Goal: Task Accomplishment & Management: Manage account settings

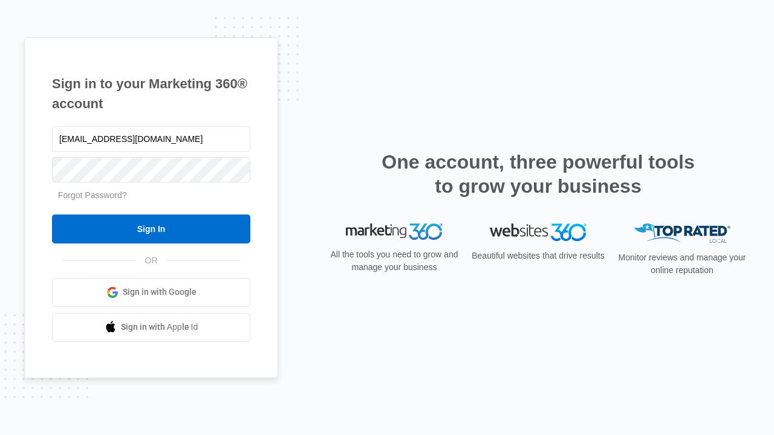
type input "dankie614@gmail.com"
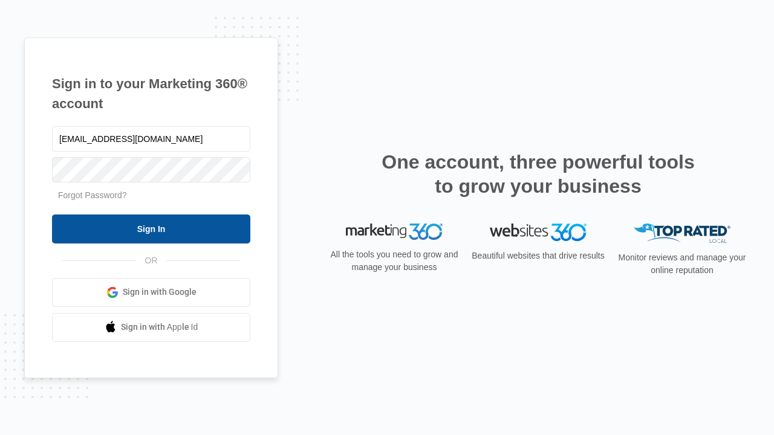
click at [151, 229] on input "Sign In" at bounding box center [151, 229] width 198 height 29
